Goal: Task Accomplishment & Management: Use online tool/utility

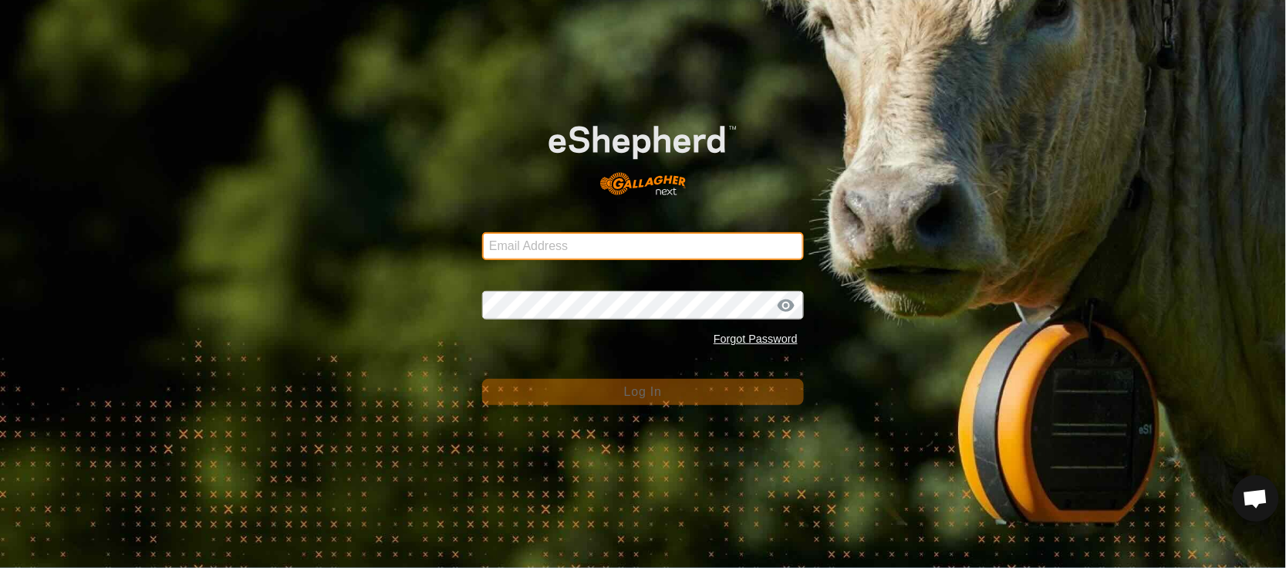
click at [569, 255] on input "Email Address" at bounding box center [643, 246] width 322 height 28
type input "[EMAIL_ADDRESS][PERSON_NAME][DOMAIN_NAME]"
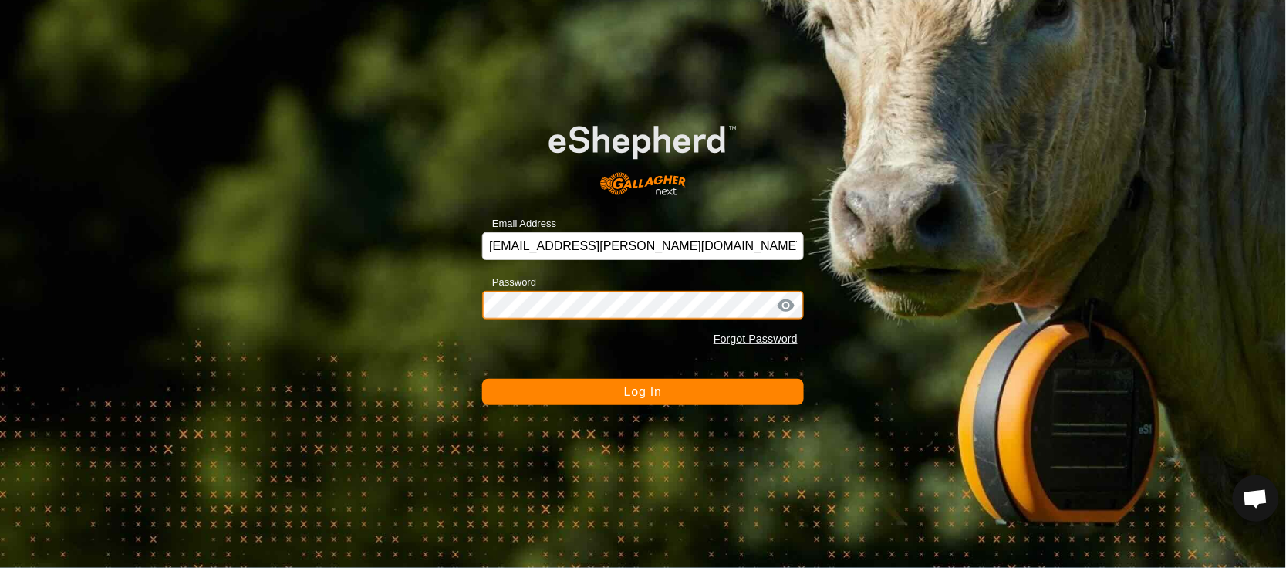
click at [482, 379] on button "Log In" at bounding box center [643, 392] width 322 height 26
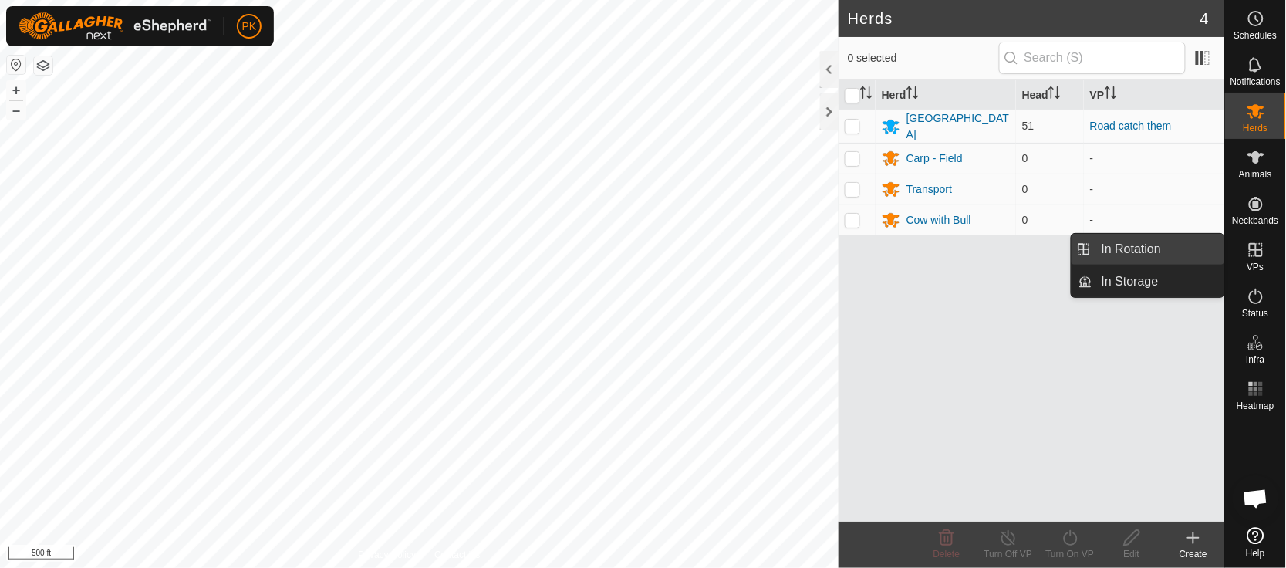
click at [1132, 244] on link "In Rotation" at bounding box center [1158, 249] width 132 height 31
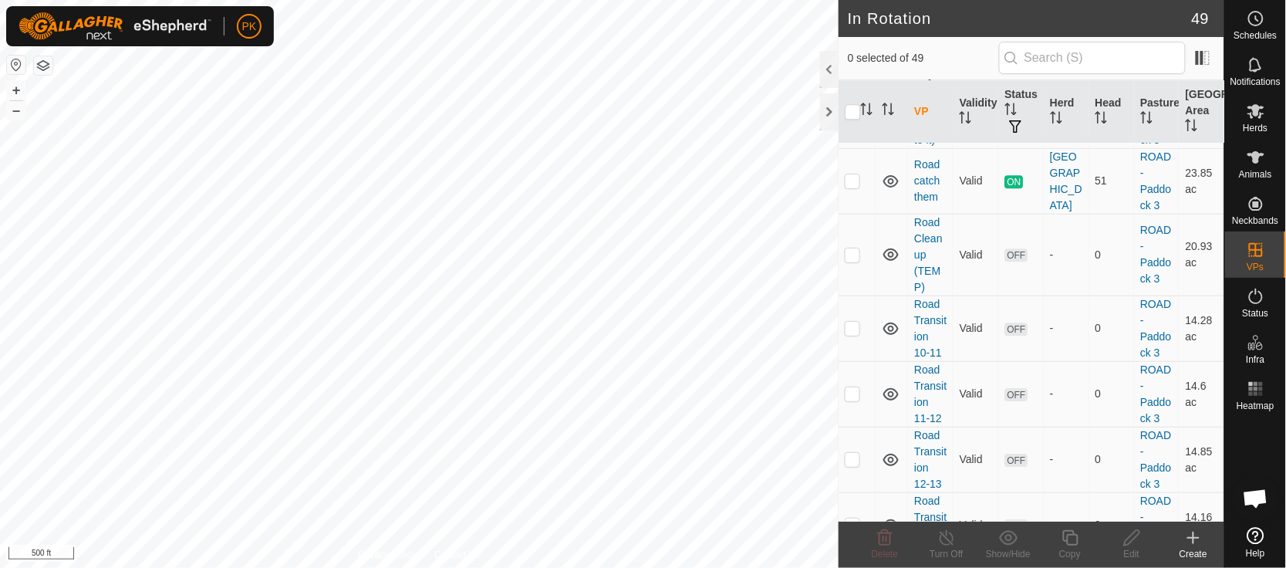
scroll to position [1365, 0]
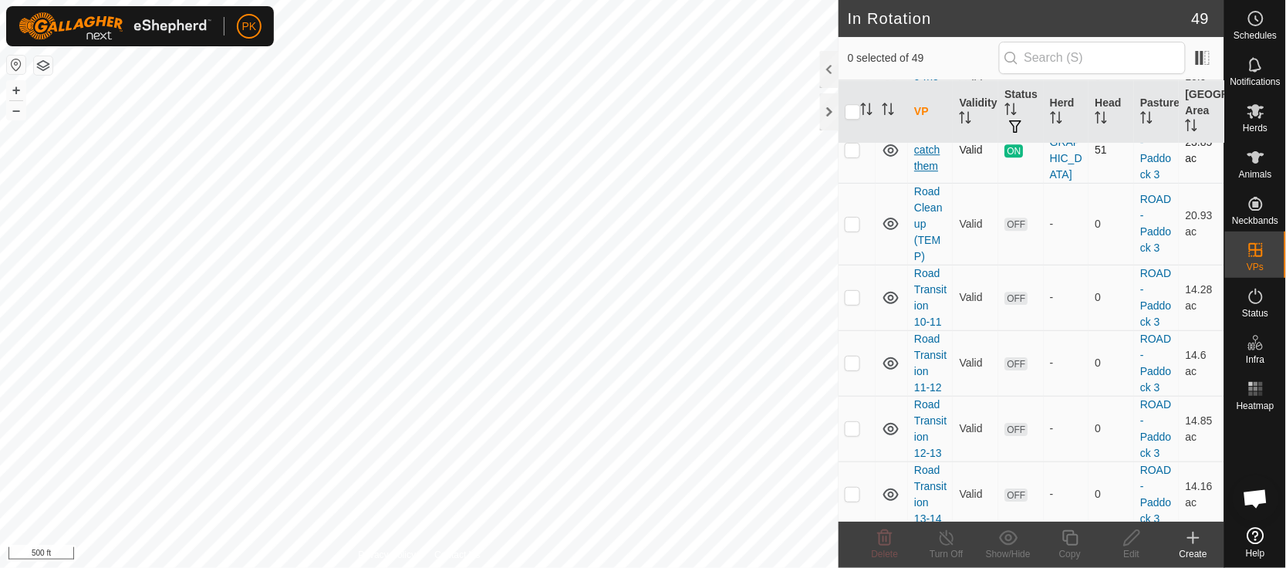
click at [931, 172] on link "Road catch them" at bounding box center [926, 149] width 25 height 45
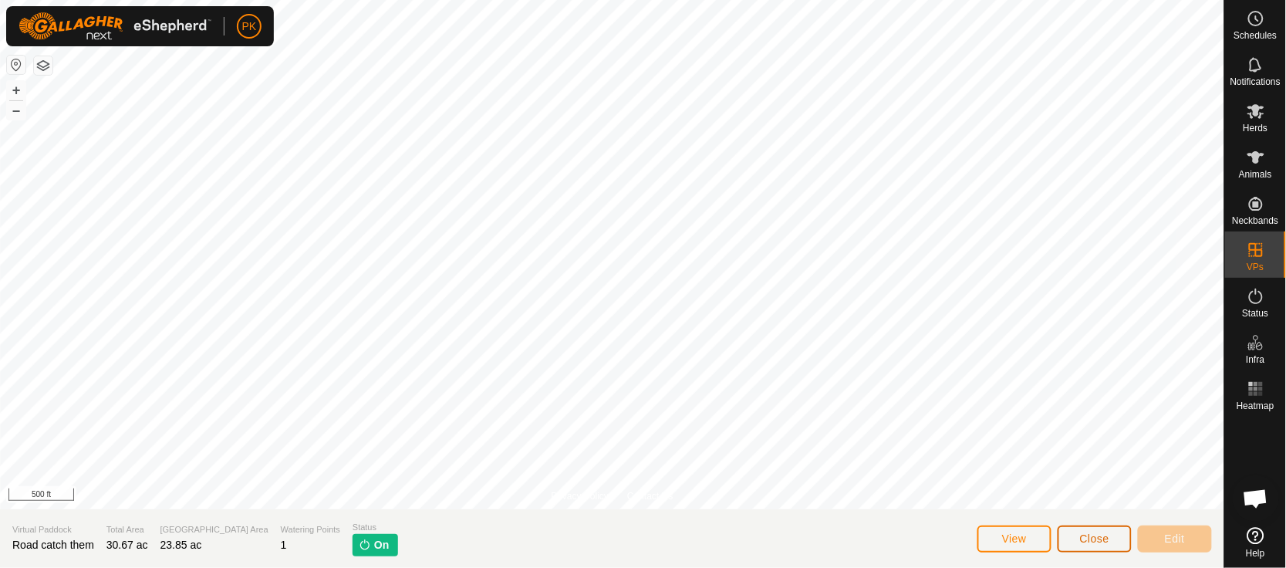
click at [1096, 542] on span "Close" at bounding box center [1094, 538] width 29 height 12
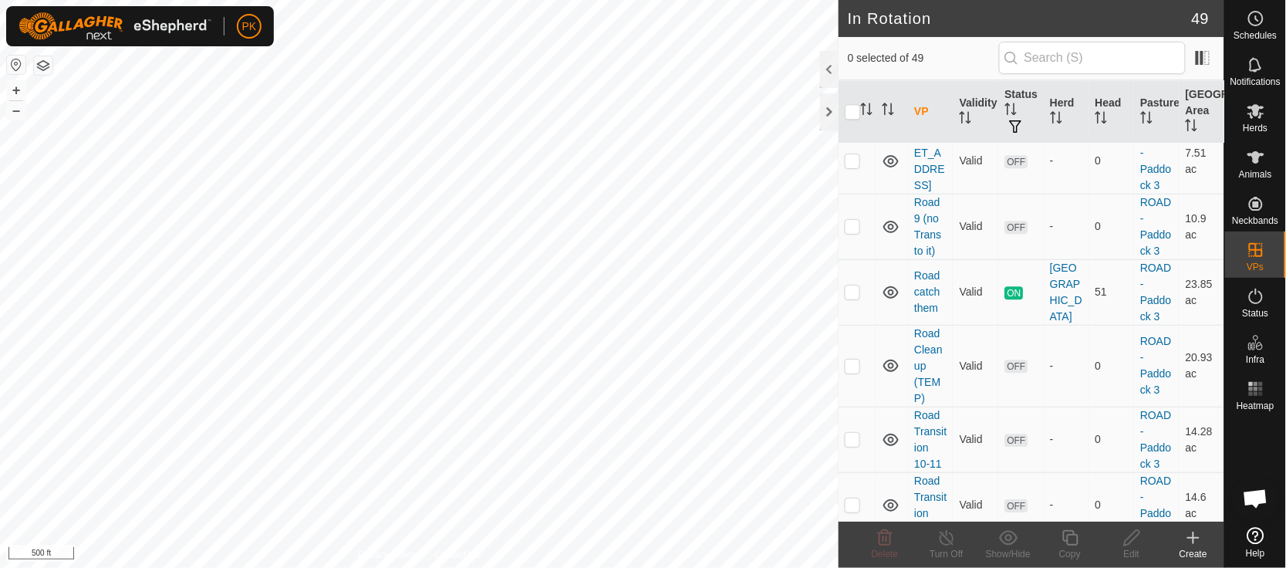
scroll to position [1226, 0]
click at [849, 295] on p-checkbox at bounding box center [852, 289] width 15 height 12
checkbox input "true"
click at [1071, 540] on icon at bounding box center [1070, 537] width 19 height 19
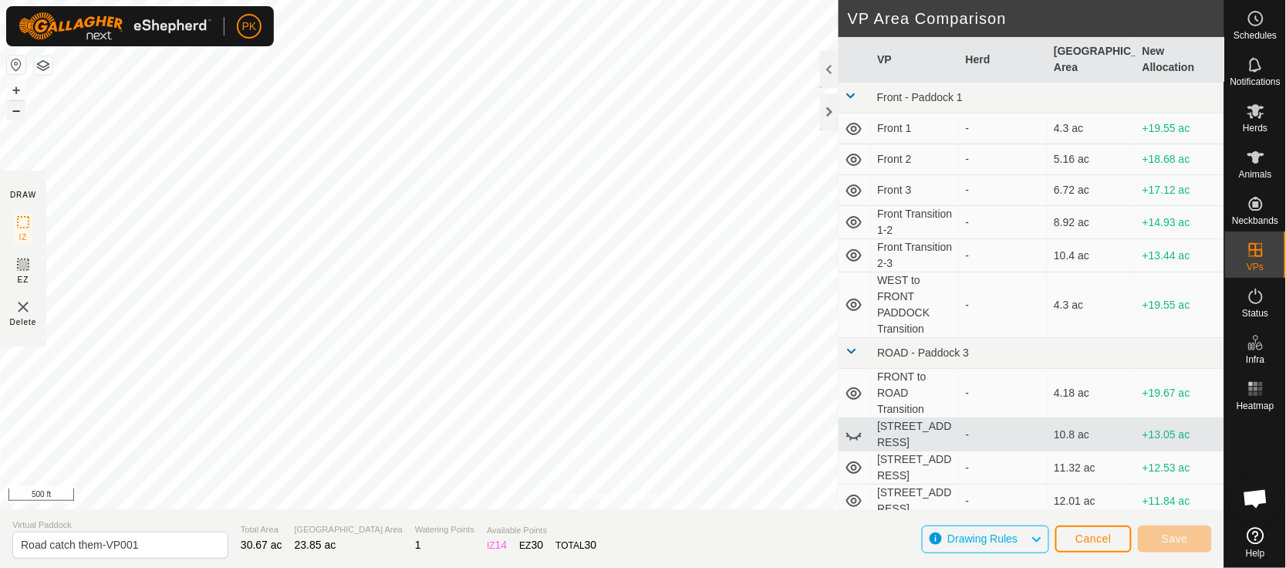
click at [15, 107] on button "–" at bounding box center [16, 110] width 19 height 19
click at [14, 87] on button "+" at bounding box center [16, 90] width 19 height 19
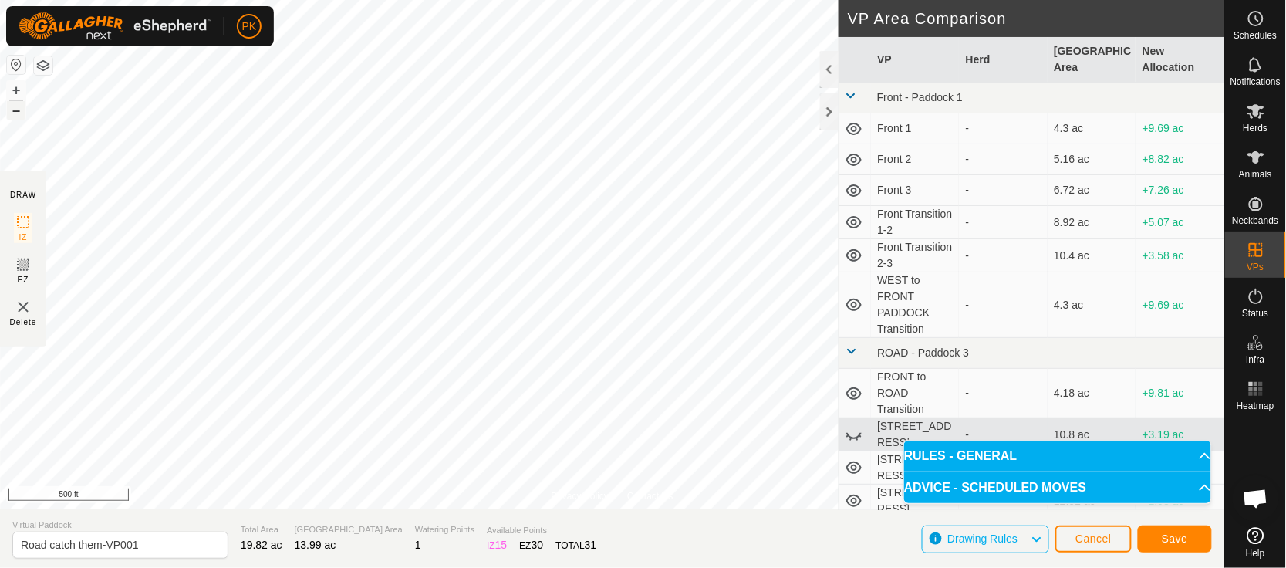
click at [19, 110] on button "–" at bounding box center [16, 110] width 19 height 19
click at [167, 559] on section "Virtual Paddock Road catch them-VP001 Total Area 18.41 ac Grazing Area 12.82 ac…" at bounding box center [612, 538] width 1224 height 59
click at [160, 547] on input "Road catch them-VP001" at bounding box center [120, 544] width 216 height 27
type input "Road catch 2"
click at [1173, 538] on span "Save" at bounding box center [1175, 538] width 26 height 12
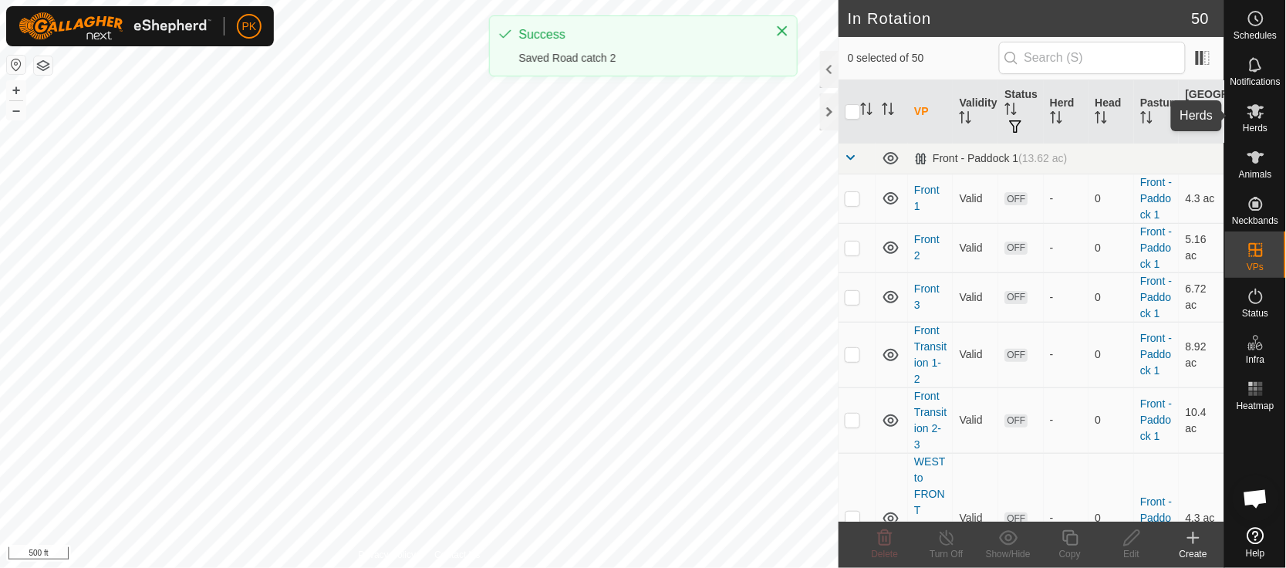
click at [1257, 127] on span "Herds" at bounding box center [1255, 127] width 25 height 9
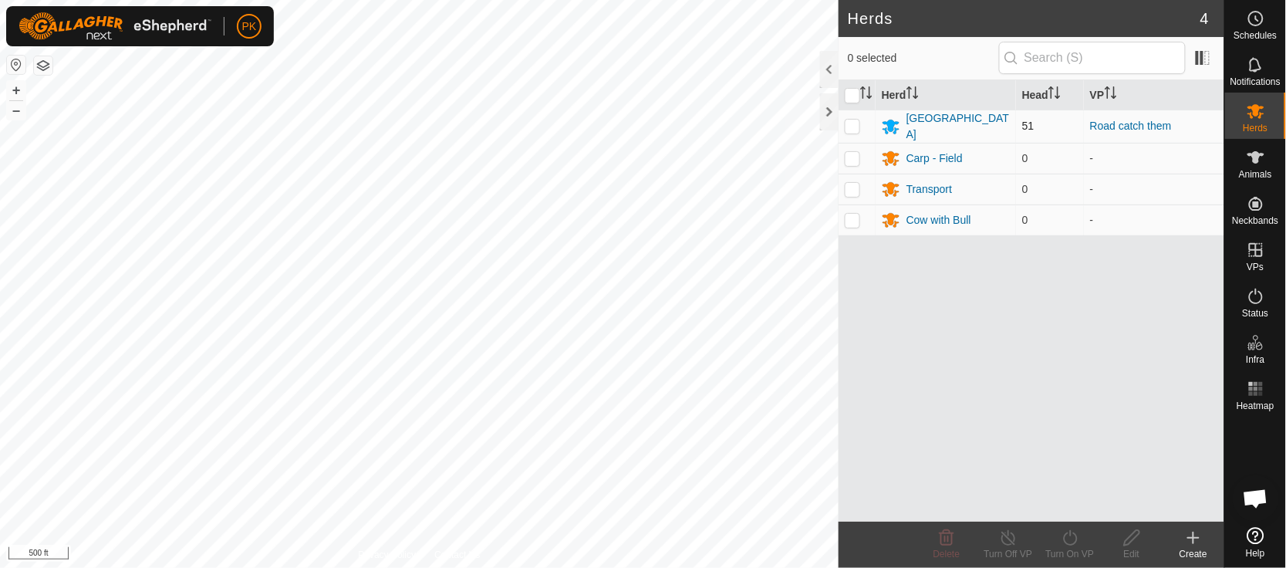
click at [855, 121] on p-checkbox at bounding box center [852, 126] width 15 height 12
checkbox input "true"
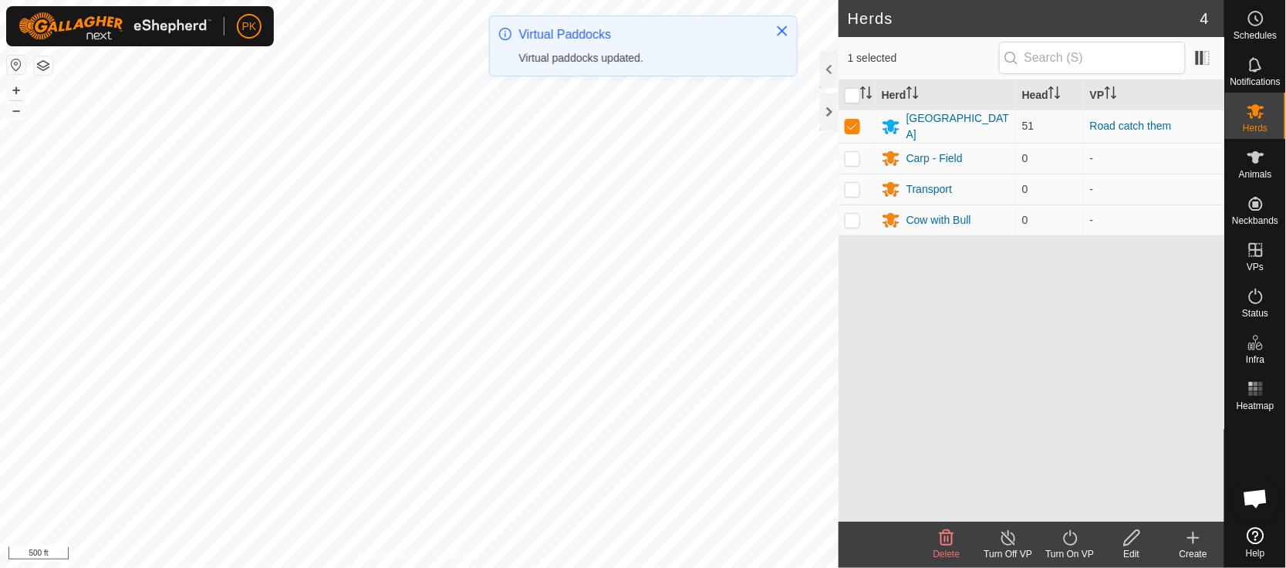
click at [1071, 537] on icon at bounding box center [1070, 537] width 19 height 19
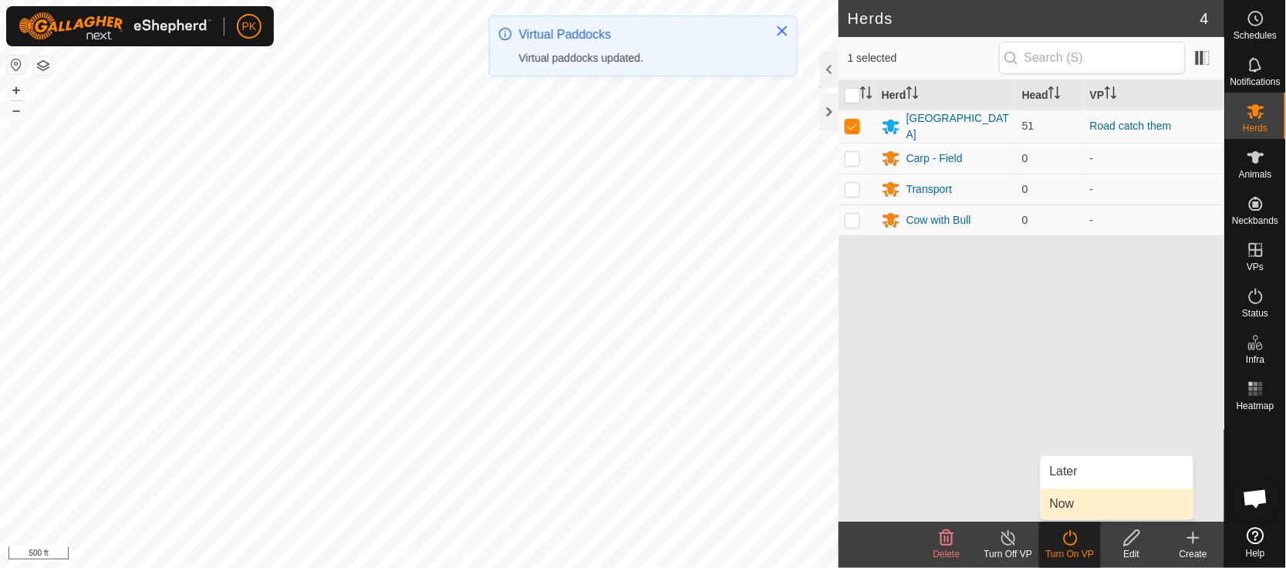
click at [1082, 508] on link "Now" at bounding box center [1117, 503] width 153 height 31
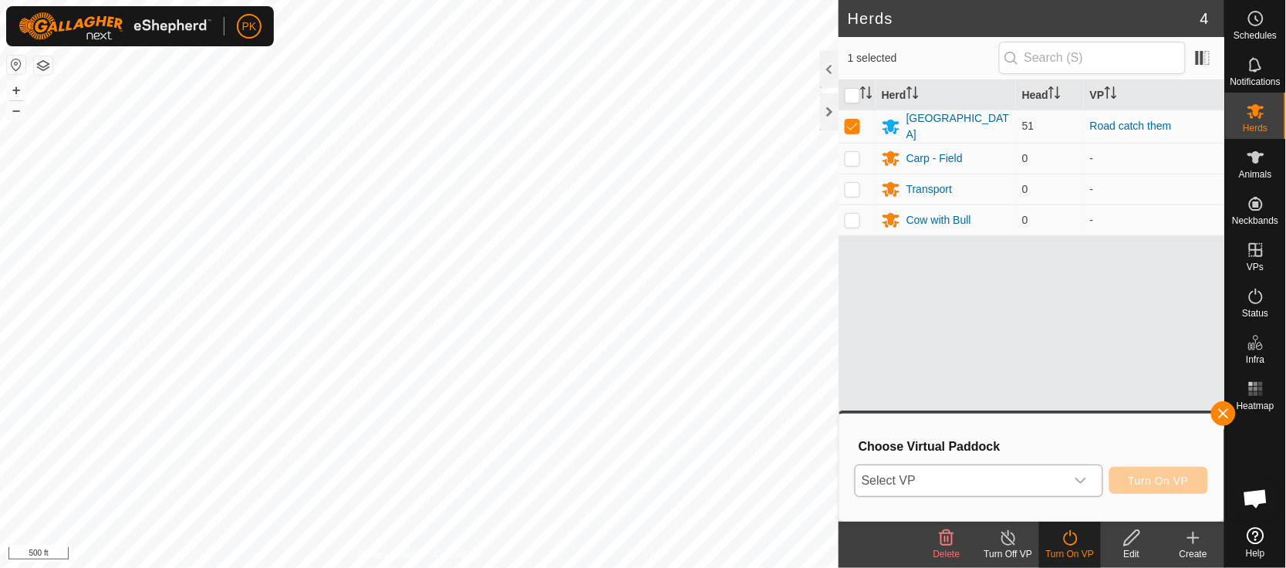
click at [1088, 479] on div "dropdown trigger" at bounding box center [1080, 480] width 31 height 31
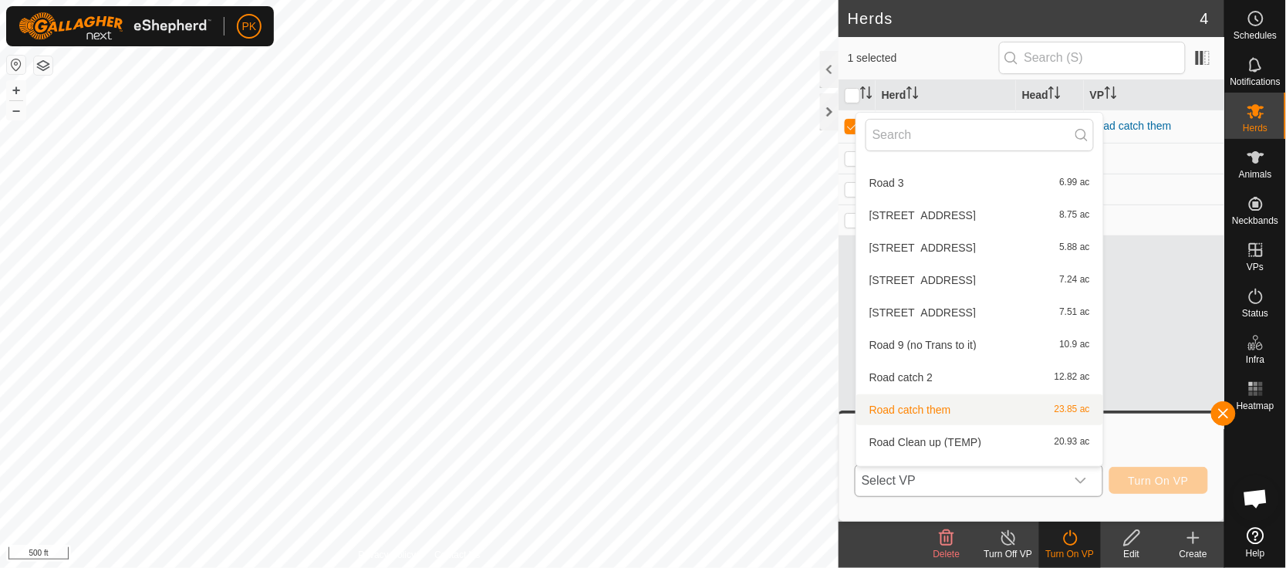
scroll to position [491, 0]
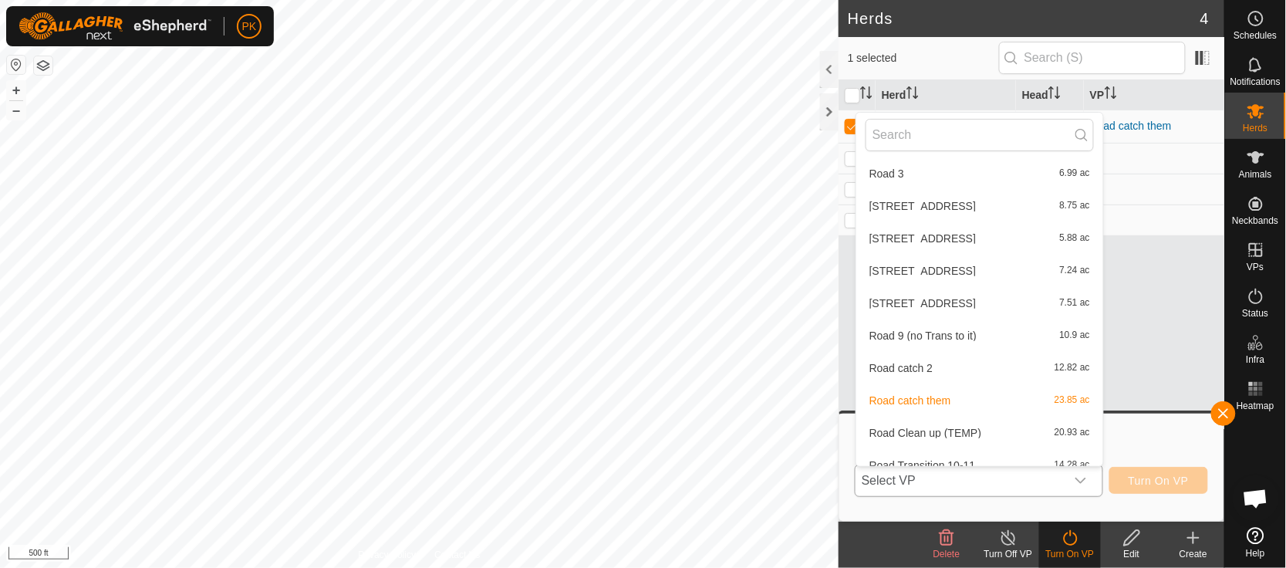
click at [1037, 357] on li "Road catch 2 12.82 ac" at bounding box center [979, 368] width 247 height 31
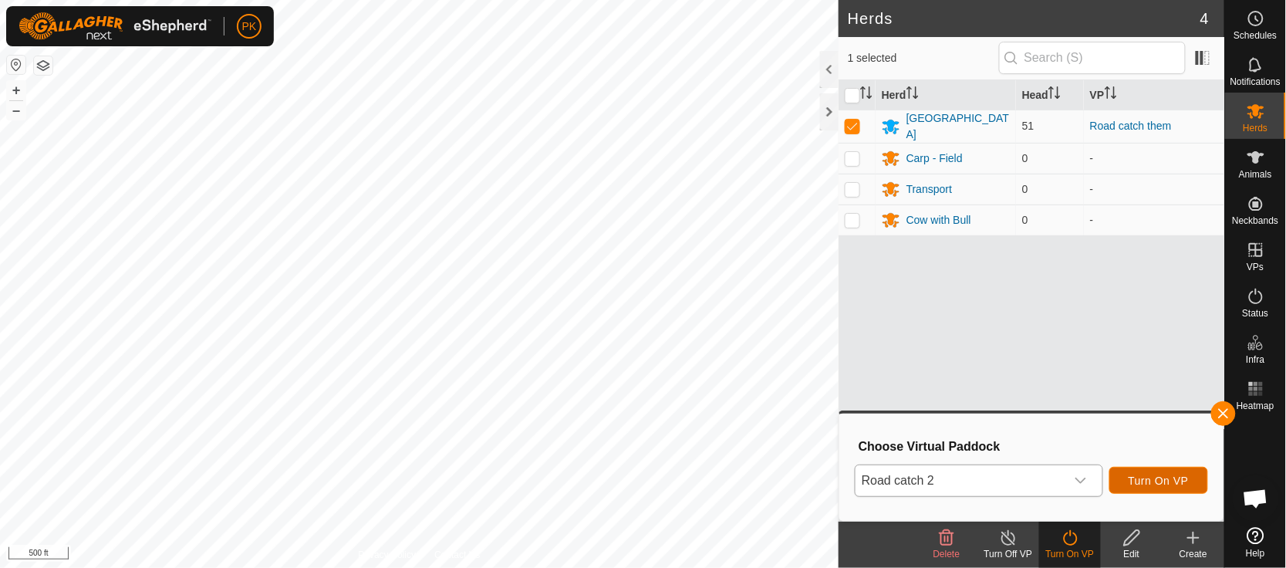
click at [1157, 481] on span "Turn On VP" at bounding box center [1159, 480] width 60 height 12
